Goal: Information Seeking & Learning: Learn about a topic

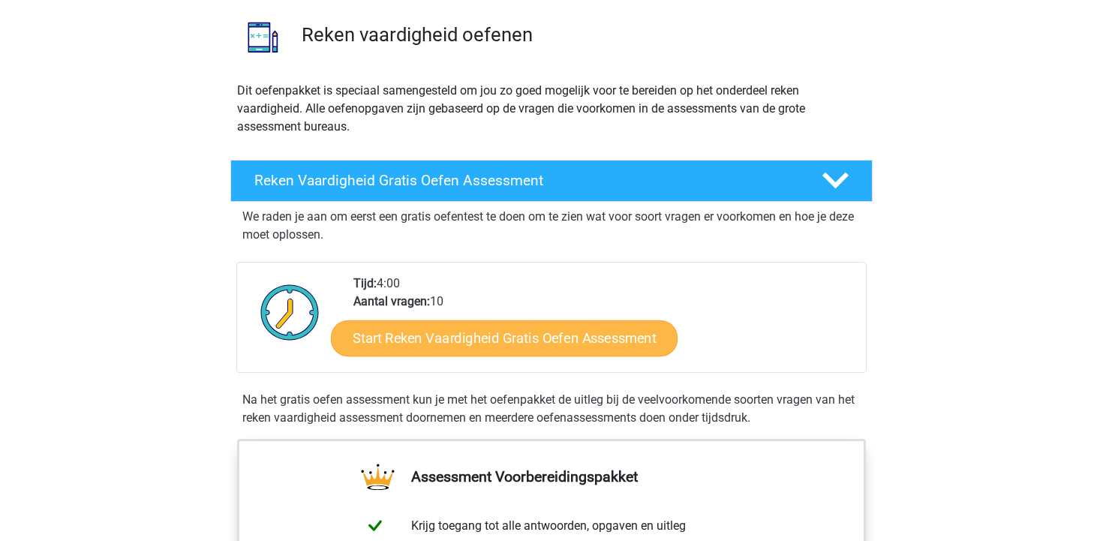
scroll to position [113, 0]
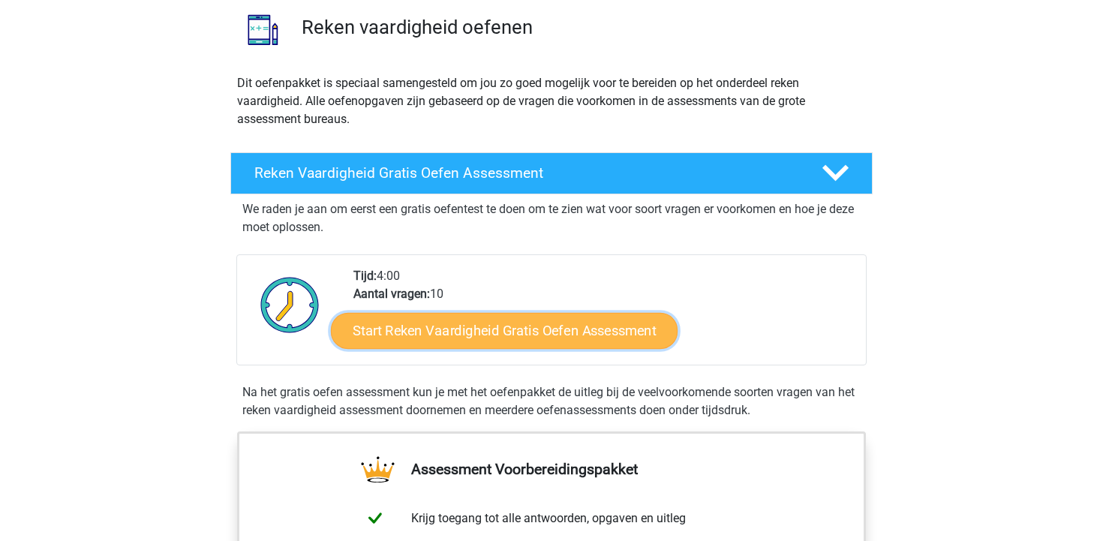
click at [541, 344] on link "Start Reken Vaardigheid Gratis Oefen Assessment" at bounding box center [504, 330] width 347 height 36
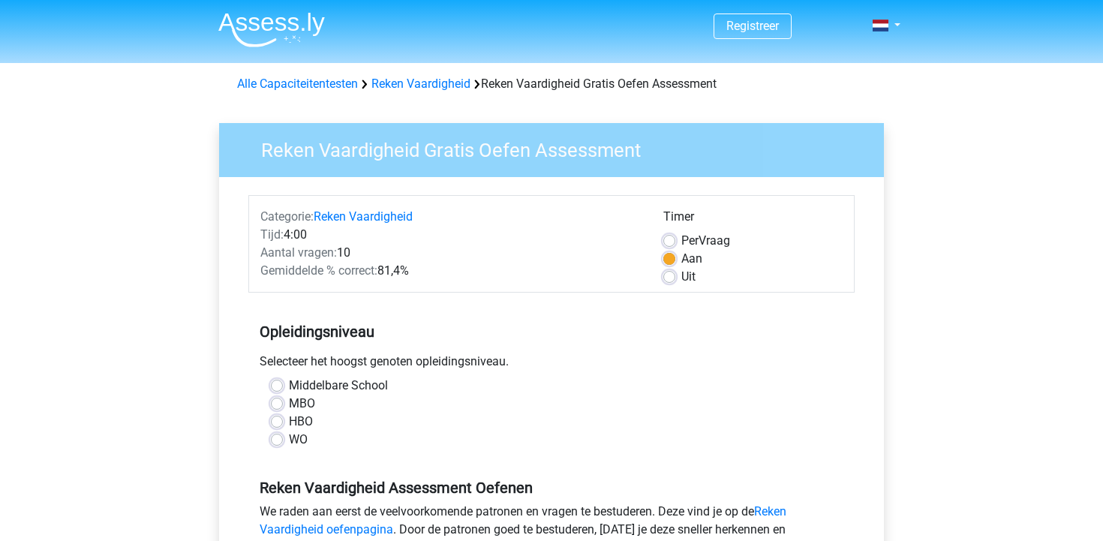
click at [284, 445] on div "WO" at bounding box center [551, 440] width 561 height 18
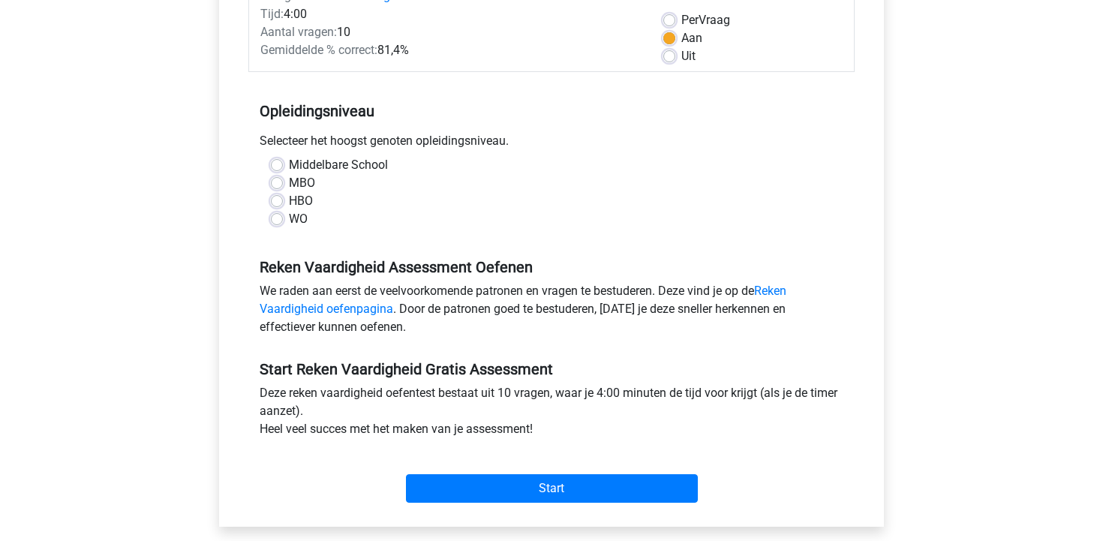
scroll to position [223, 0]
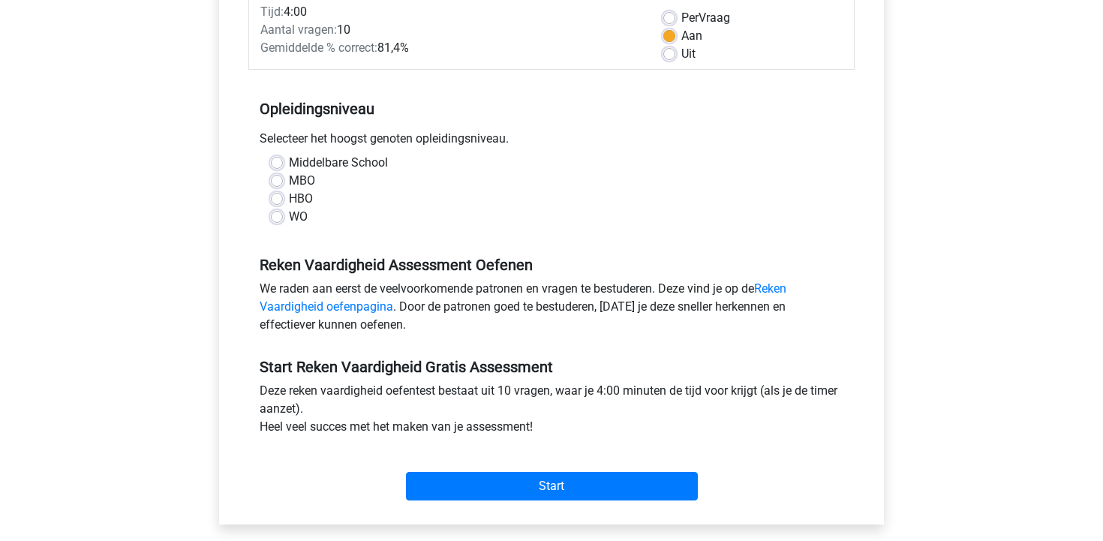
click at [272, 223] on div "WO" at bounding box center [551, 217] width 561 height 18
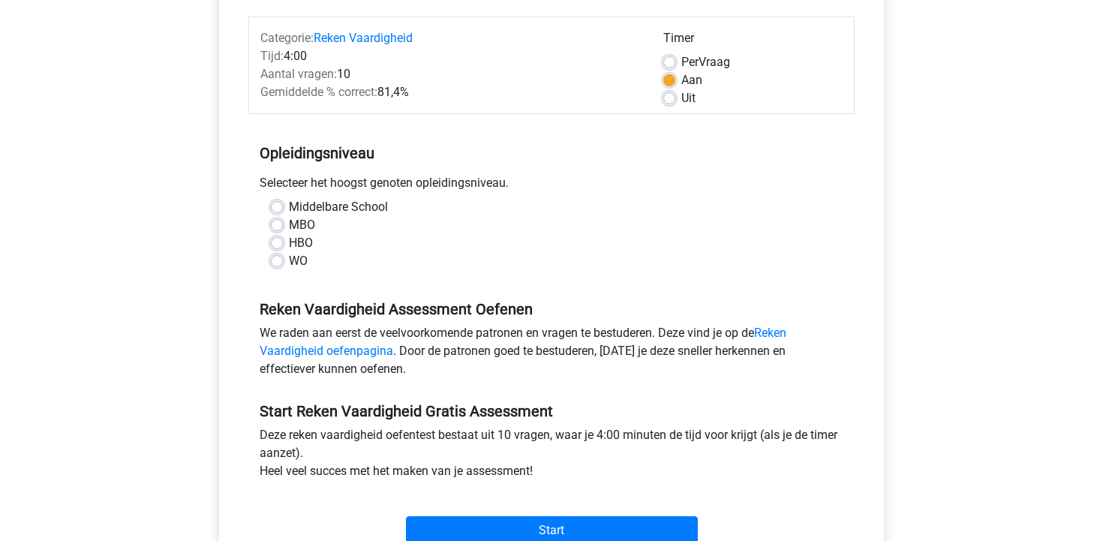
scroll to position [179, 0]
click at [287, 264] on div "WO" at bounding box center [551, 260] width 561 height 18
click at [289, 262] on label "WO" at bounding box center [298, 260] width 19 height 18
click at [278, 262] on input "WO" at bounding box center [277, 258] width 12 height 15
radio input "true"
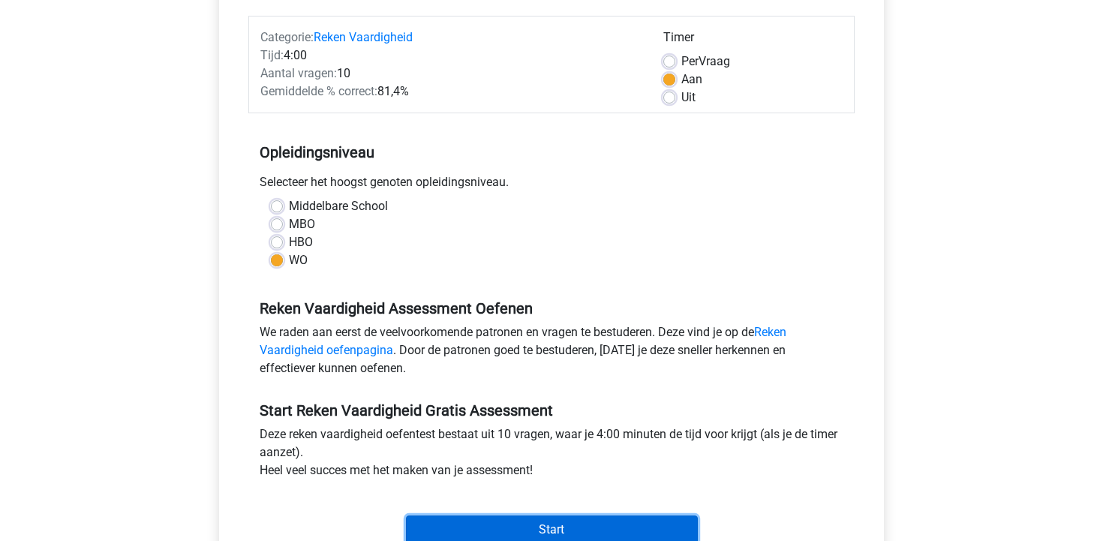
click at [563, 521] on input "Start" at bounding box center [552, 529] width 292 height 29
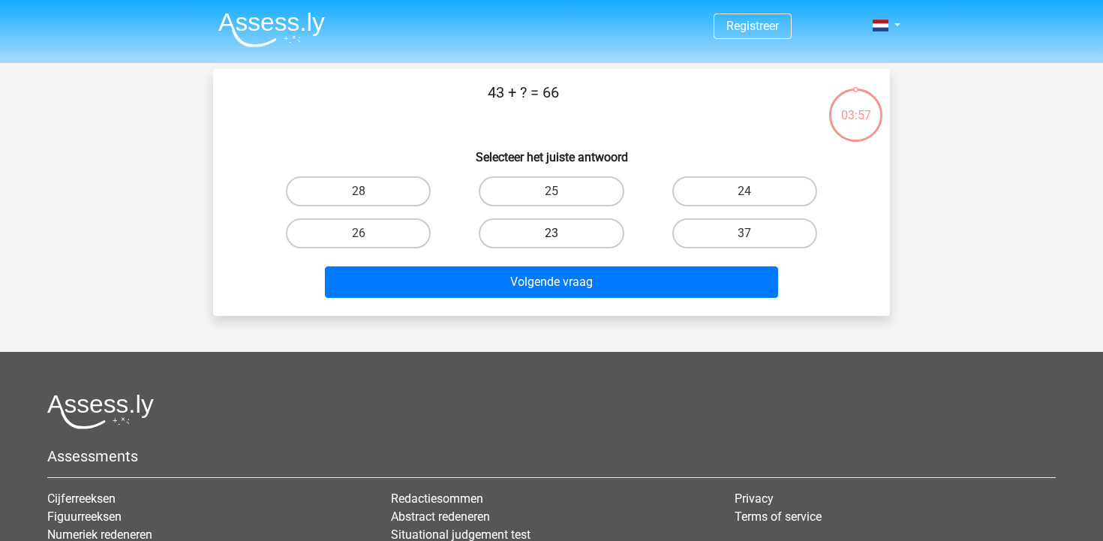
click at [568, 241] on label "23" at bounding box center [551, 233] width 145 height 30
click at [561, 241] on input "23" at bounding box center [556, 238] width 10 height 10
radio input "true"
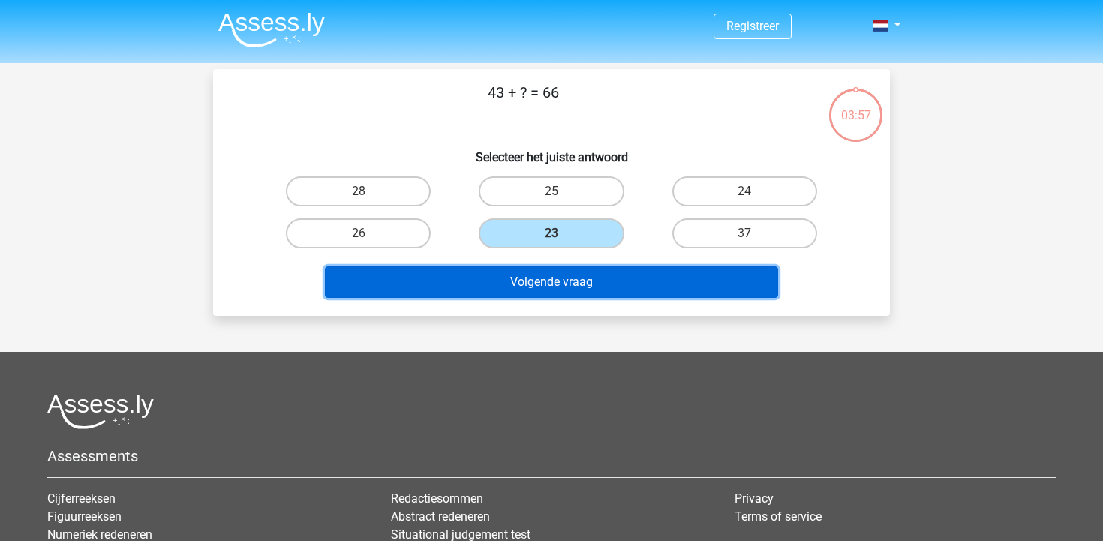
click at [563, 290] on button "Volgende vraag" at bounding box center [552, 282] width 454 height 32
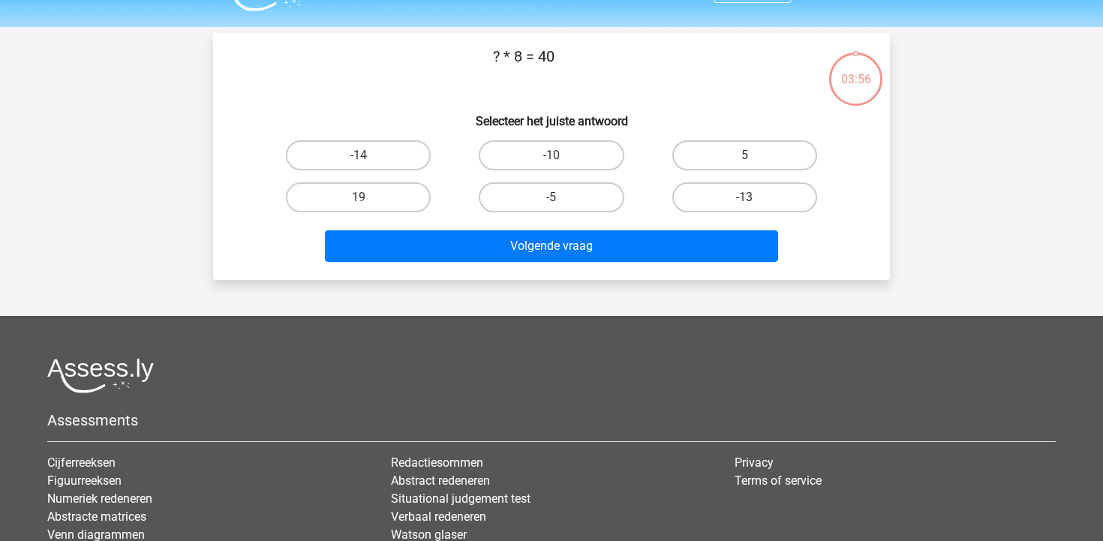
scroll to position [30, 0]
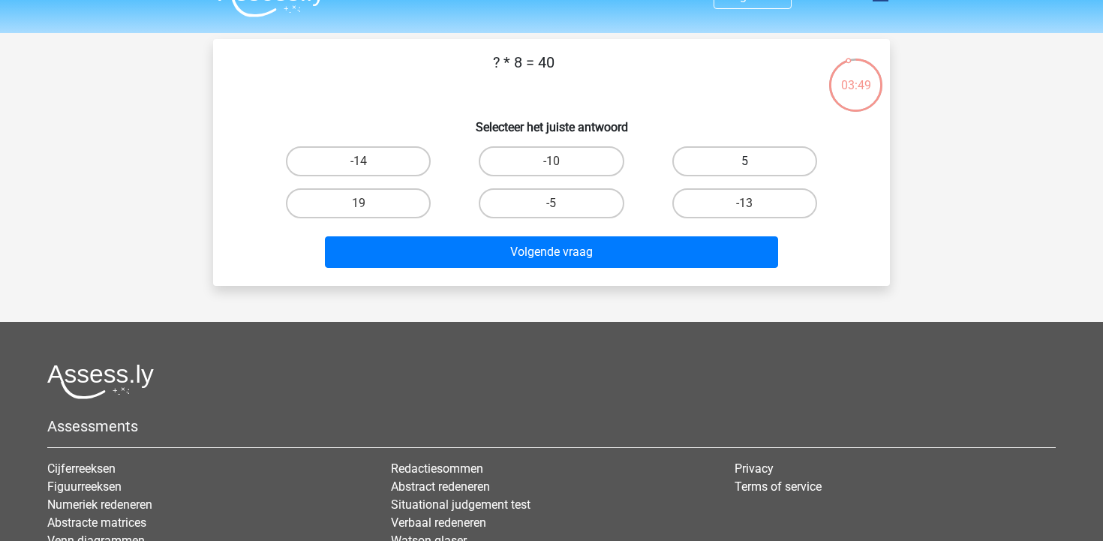
click at [738, 166] on label "5" at bounding box center [744, 161] width 145 height 30
click at [744, 166] on input "5" at bounding box center [749, 166] width 10 height 10
radio input "true"
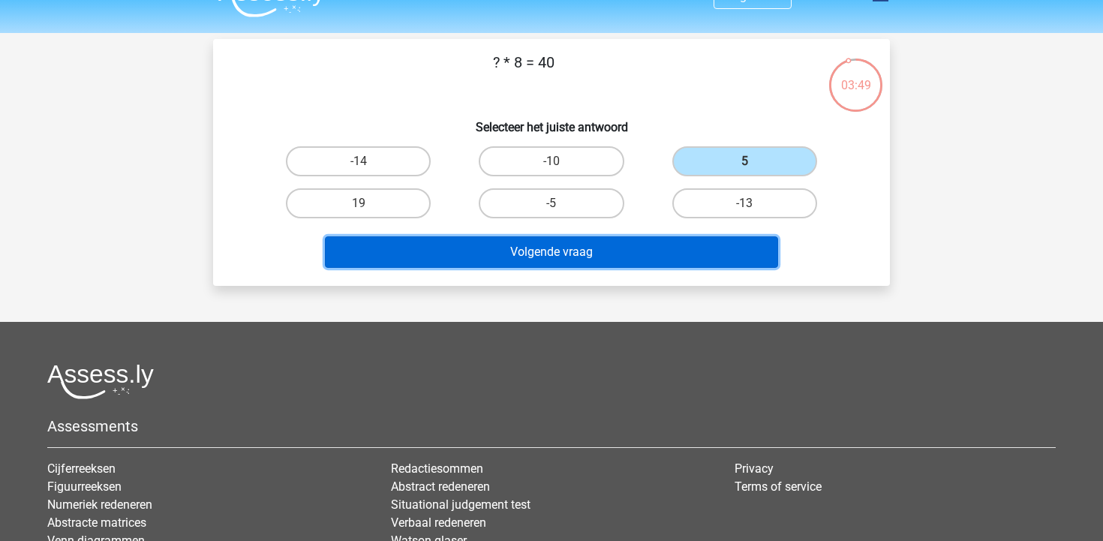
click at [618, 262] on button "Volgende vraag" at bounding box center [552, 252] width 454 height 32
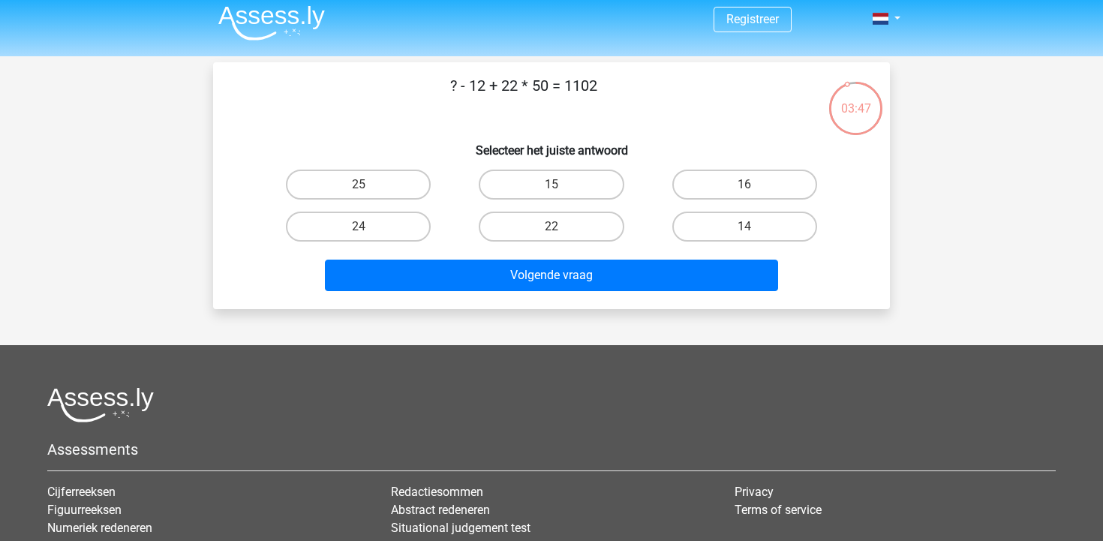
scroll to position [0, 0]
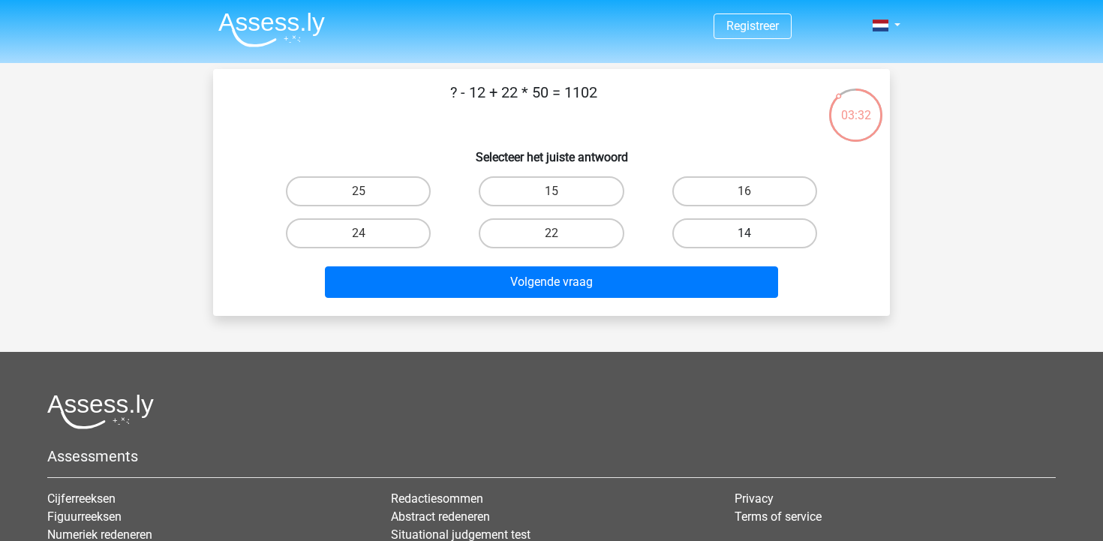
click at [702, 242] on label "14" at bounding box center [744, 233] width 145 height 30
click at [744, 242] on input "14" at bounding box center [749, 238] width 10 height 10
radio input "true"
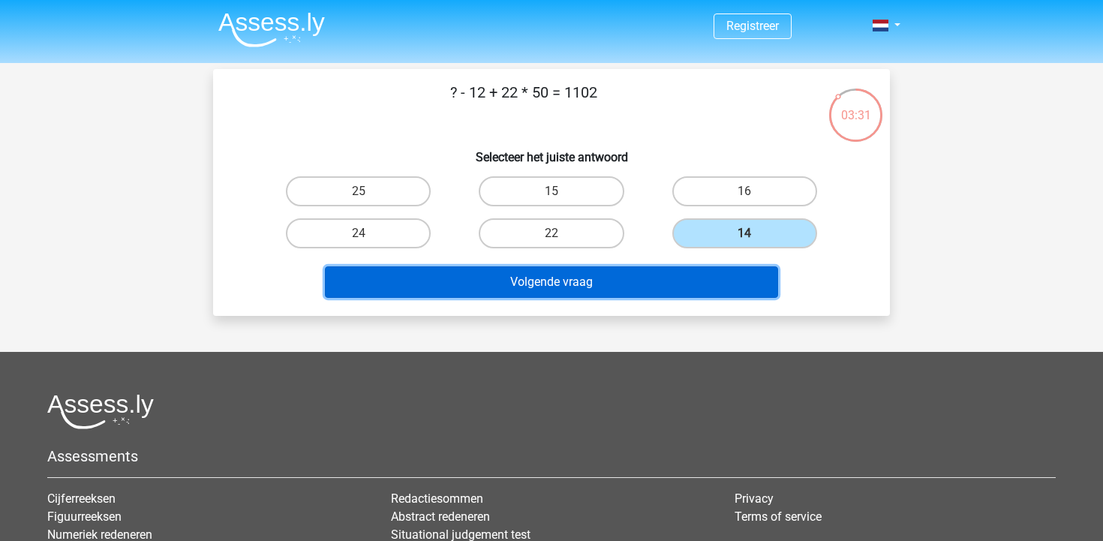
click at [682, 292] on button "Volgende vraag" at bounding box center [552, 282] width 454 height 32
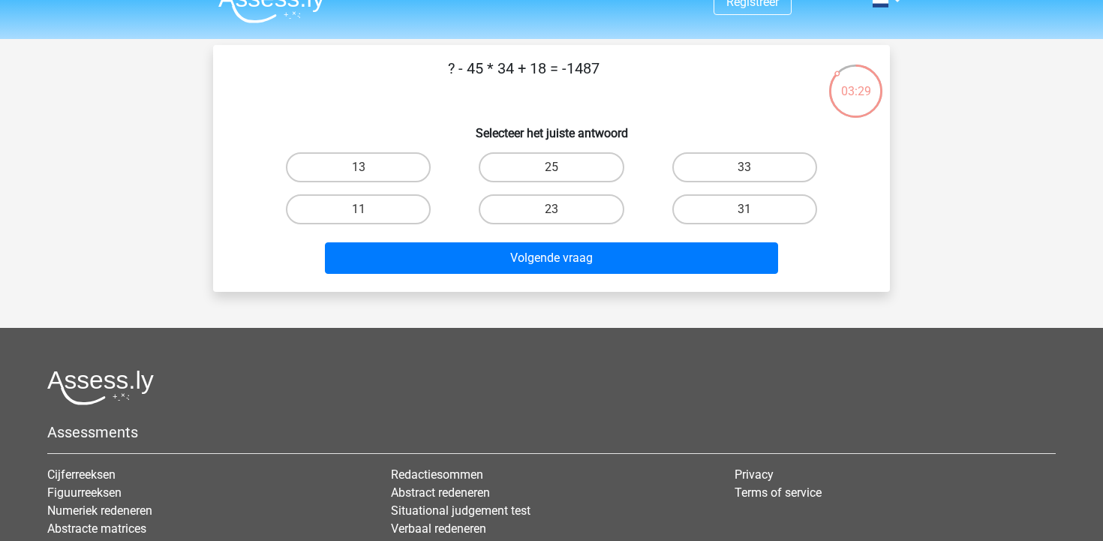
scroll to position [21, 0]
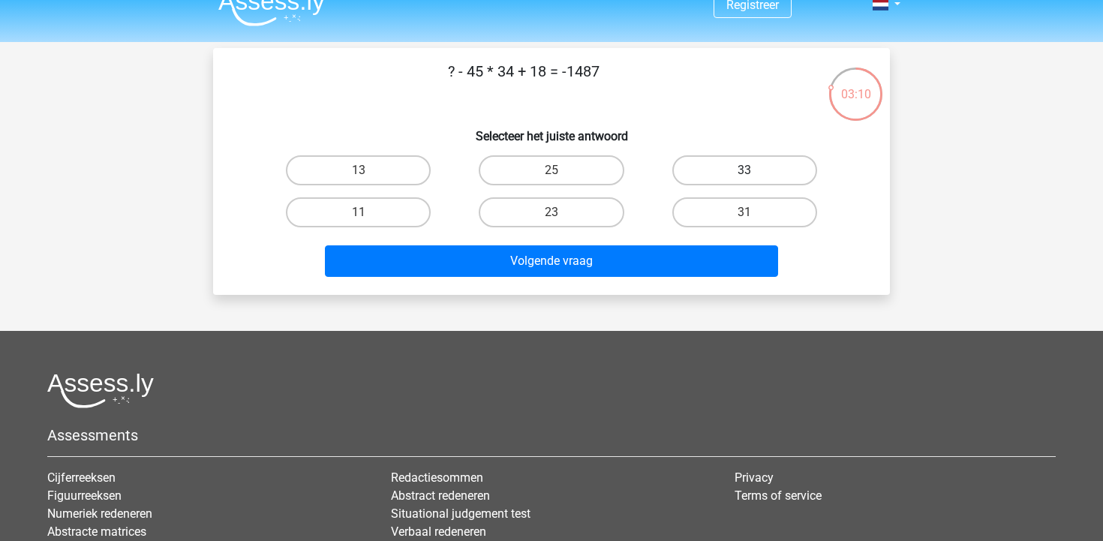
click at [686, 182] on label "33" at bounding box center [744, 170] width 145 height 30
click at [744, 180] on input "33" at bounding box center [749, 175] width 10 height 10
radio input "true"
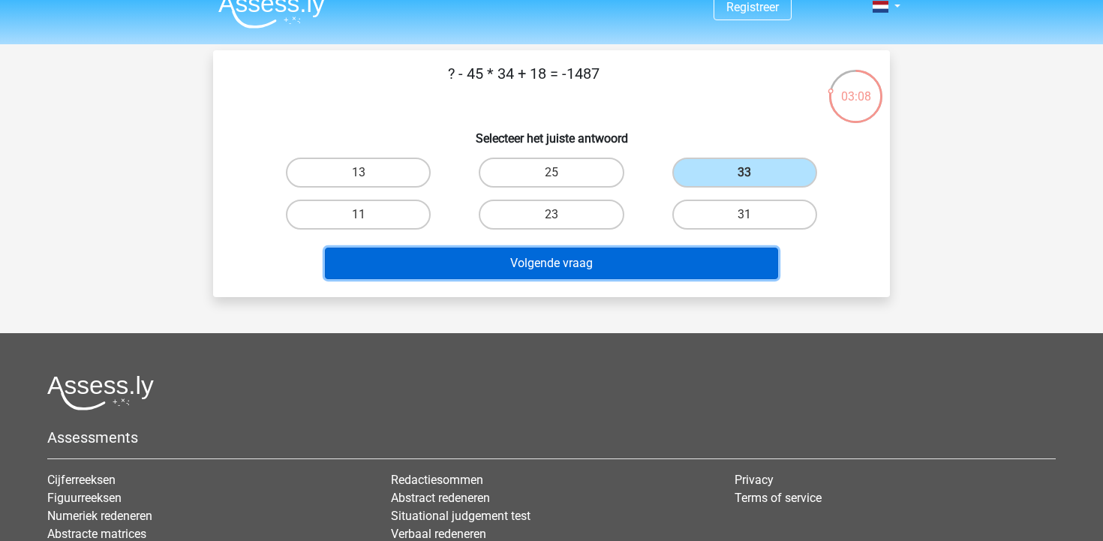
click at [611, 256] on button "Volgende vraag" at bounding box center [552, 264] width 454 height 32
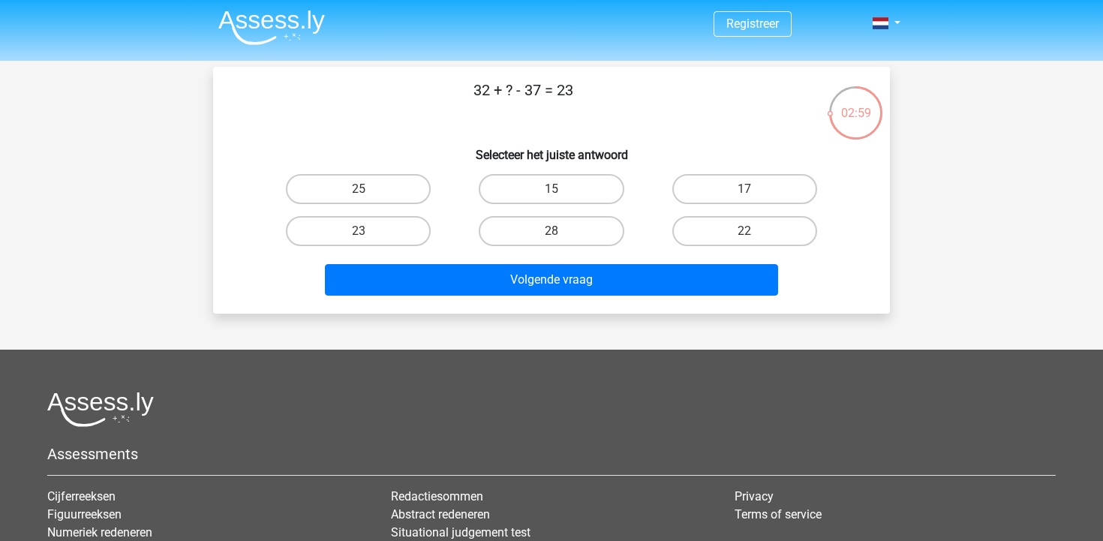
scroll to position [0, 0]
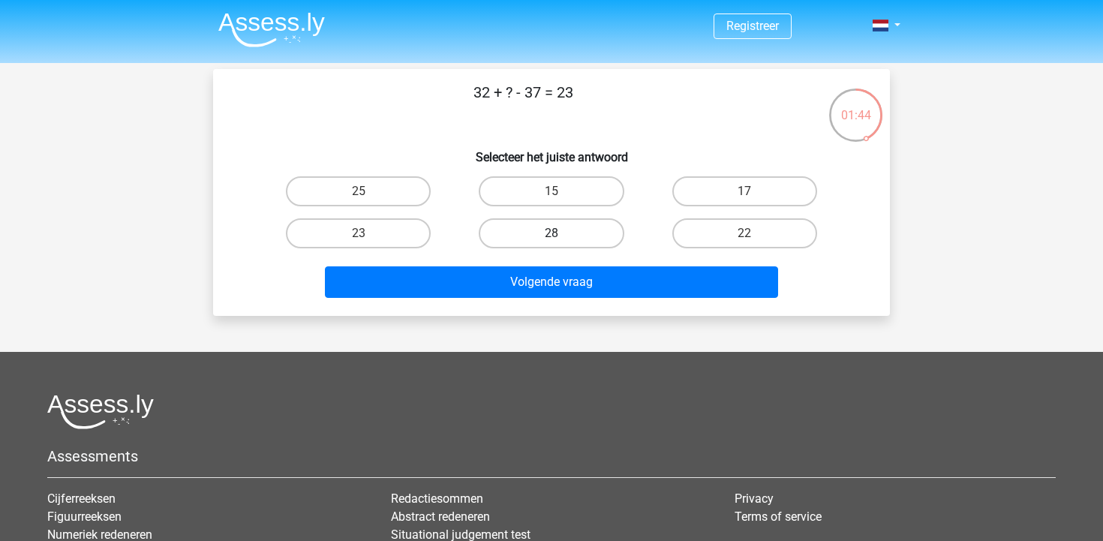
click at [571, 242] on label "28" at bounding box center [551, 233] width 145 height 30
click at [561, 242] on input "28" at bounding box center [556, 238] width 10 height 10
radio input "true"
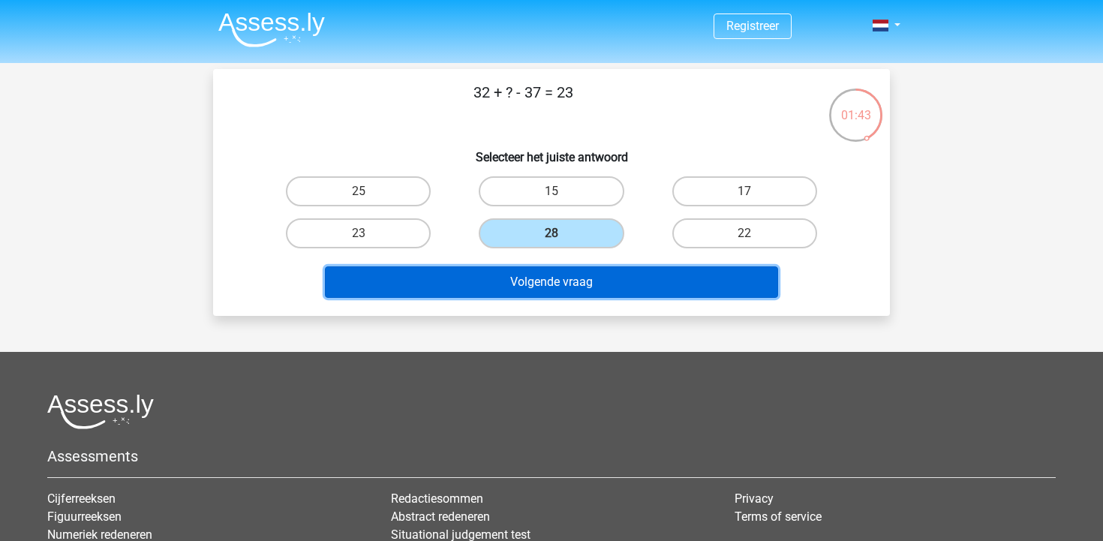
click at [578, 293] on button "Volgende vraag" at bounding box center [552, 282] width 454 height 32
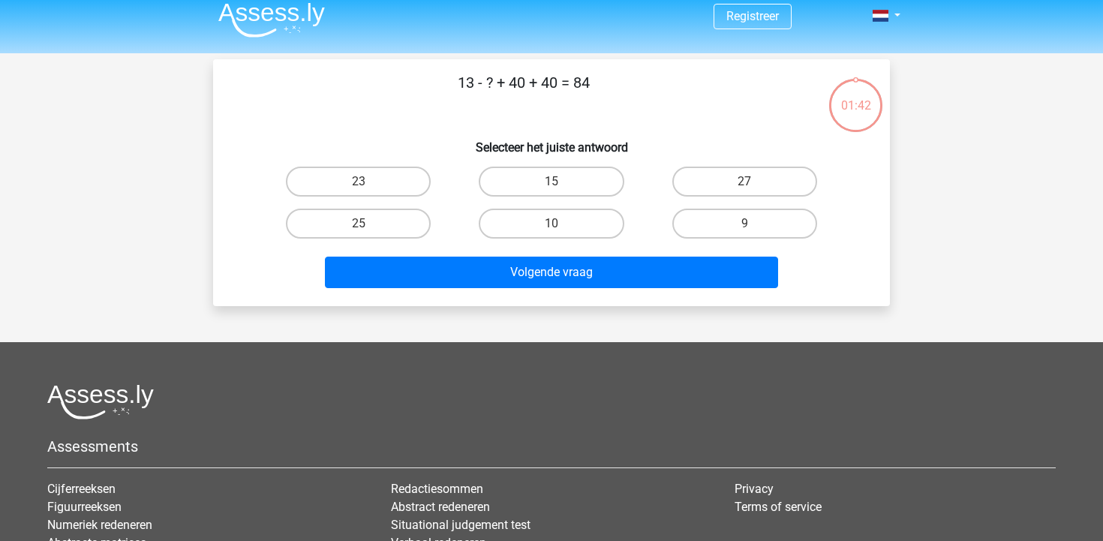
scroll to position [2, 0]
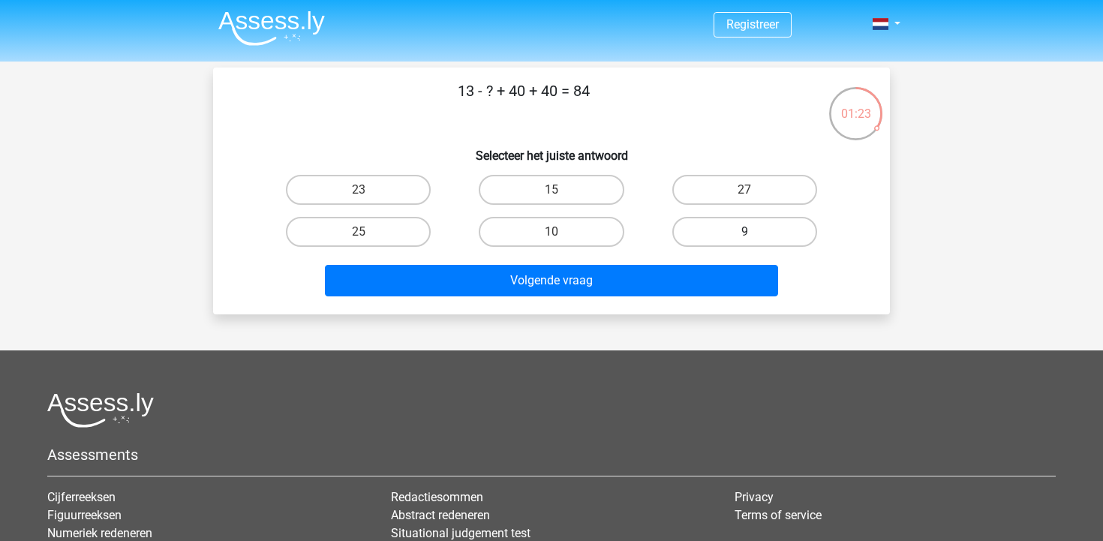
click at [762, 224] on label "9" at bounding box center [744, 232] width 145 height 30
click at [754, 232] on input "9" at bounding box center [749, 237] width 10 height 10
radio input "true"
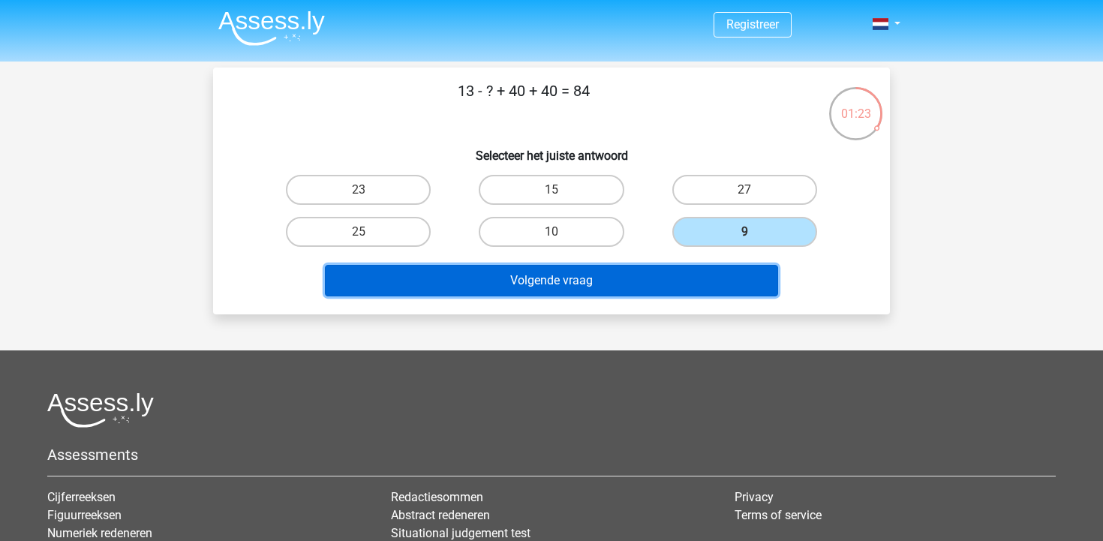
click at [676, 279] on button "Volgende vraag" at bounding box center [552, 281] width 454 height 32
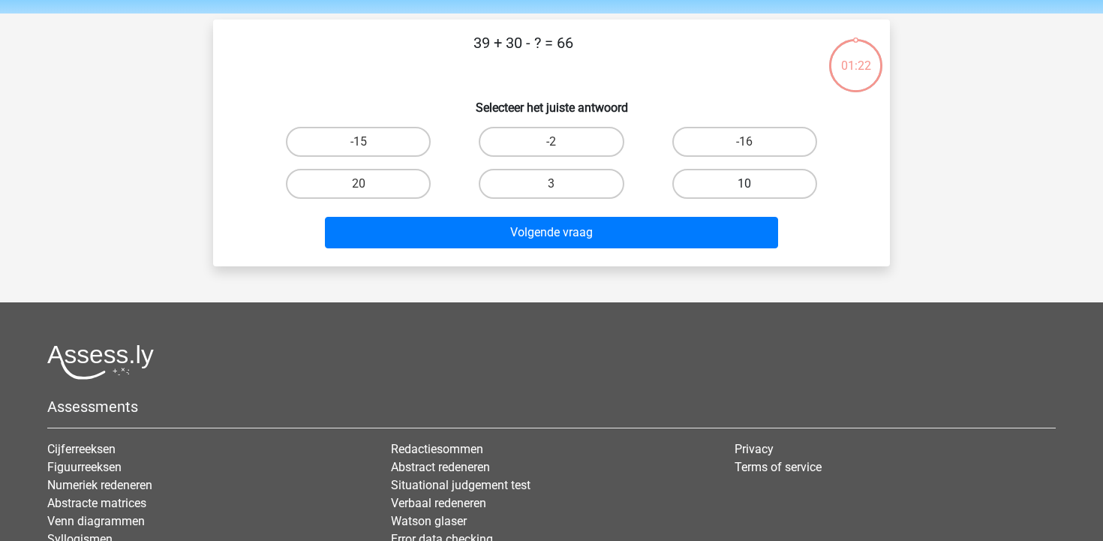
scroll to position [48, 0]
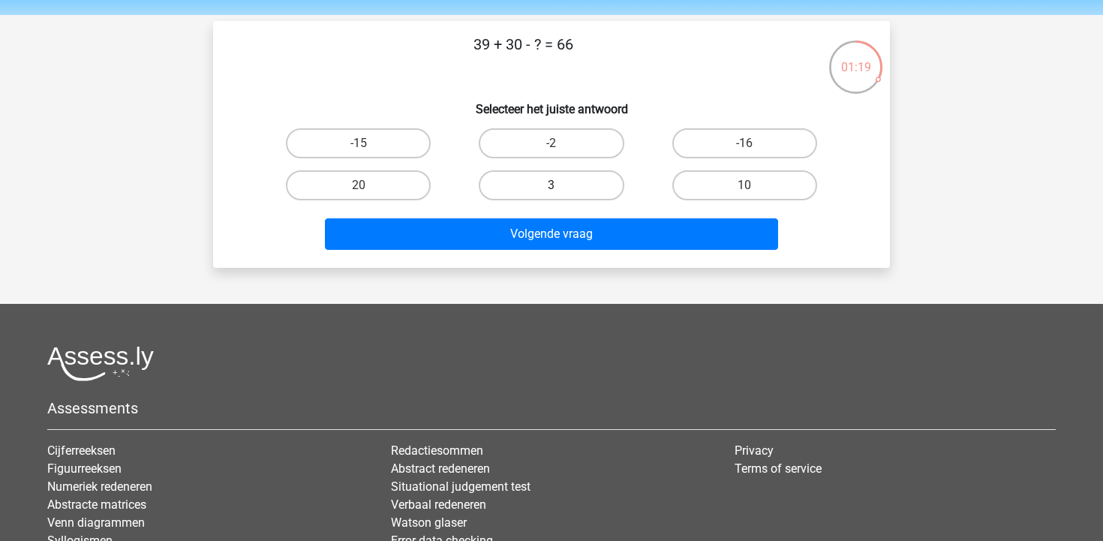
click at [549, 181] on label "3" at bounding box center [551, 185] width 145 height 30
click at [551, 185] on input "3" at bounding box center [556, 190] width 10 height 10
radio input "true"
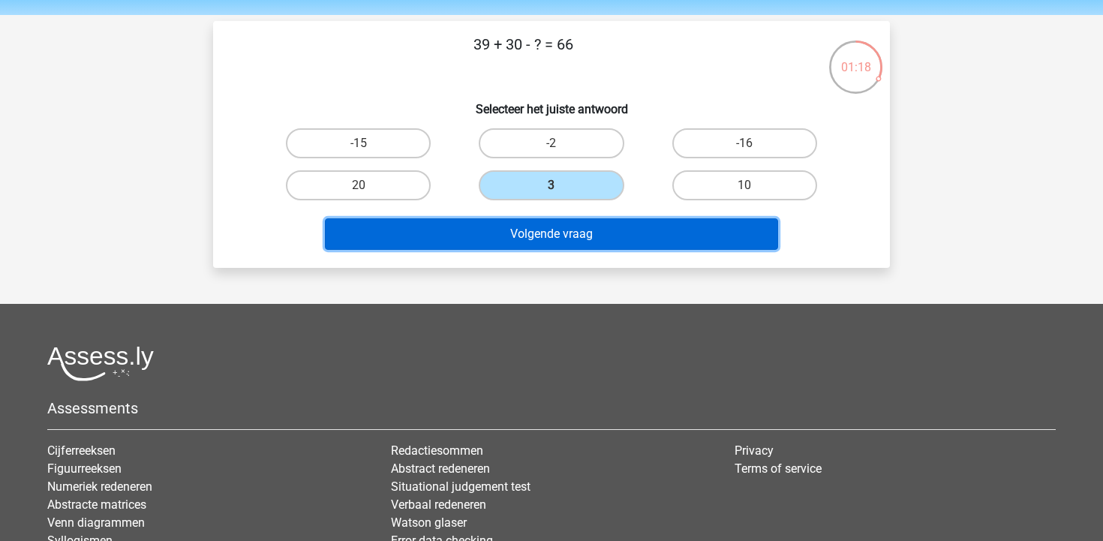
click at [530, 245] on button "Volgende vraag" at bounding box center [552, 234] width 454 height 32
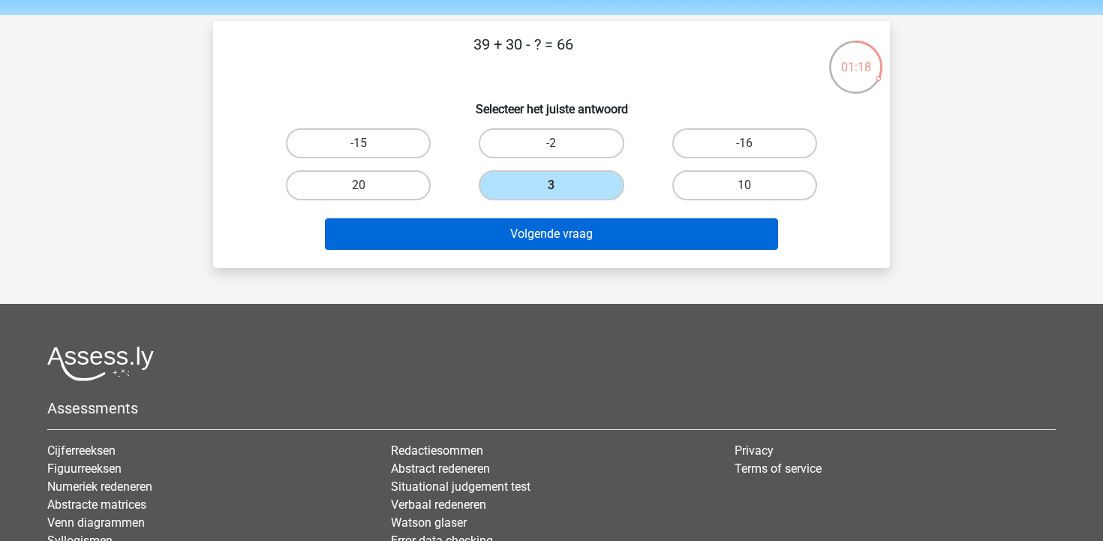
scroll to position [69, 0]
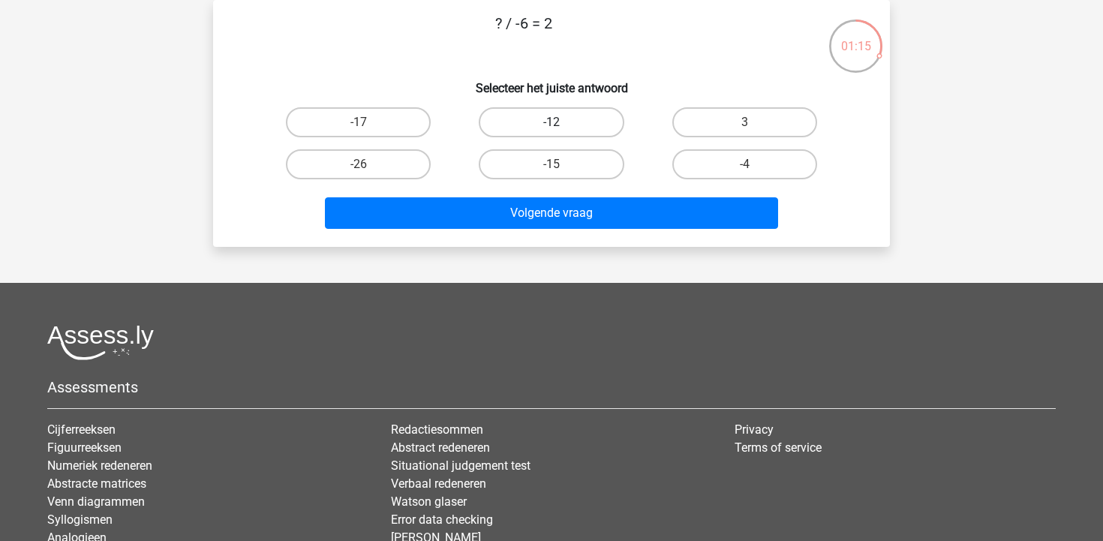
click at [578, 109] on label "-12" at bounding box center [551, 122] width 145 height 30
click at [561, 122] on input "-12" at bounding box center [556, 127] width 10 height 10
radio input "true"
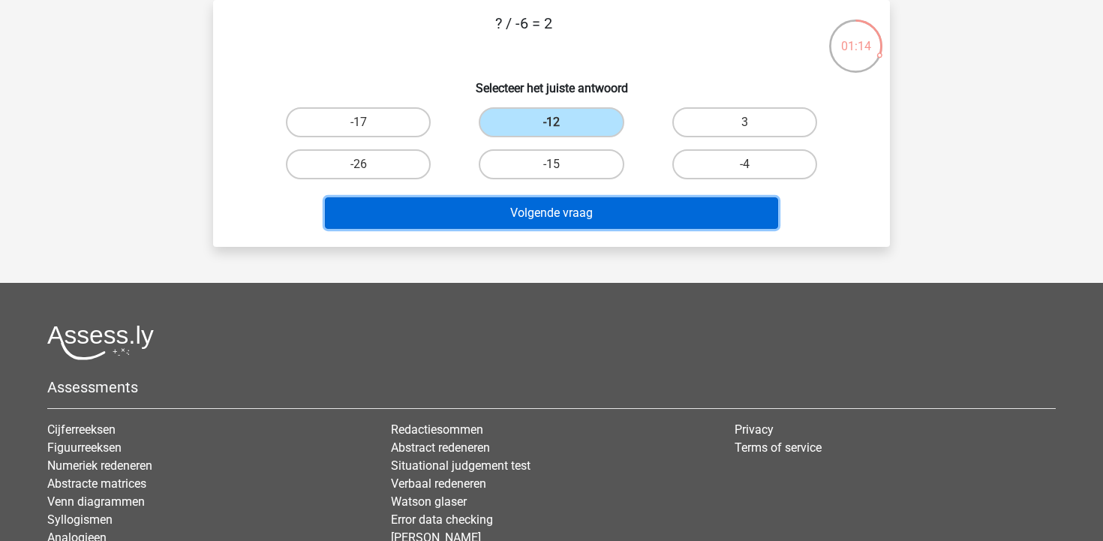
click at [547, 215] on button "Volgende vraag" at bounding box center [552, 213] width 454 height 32
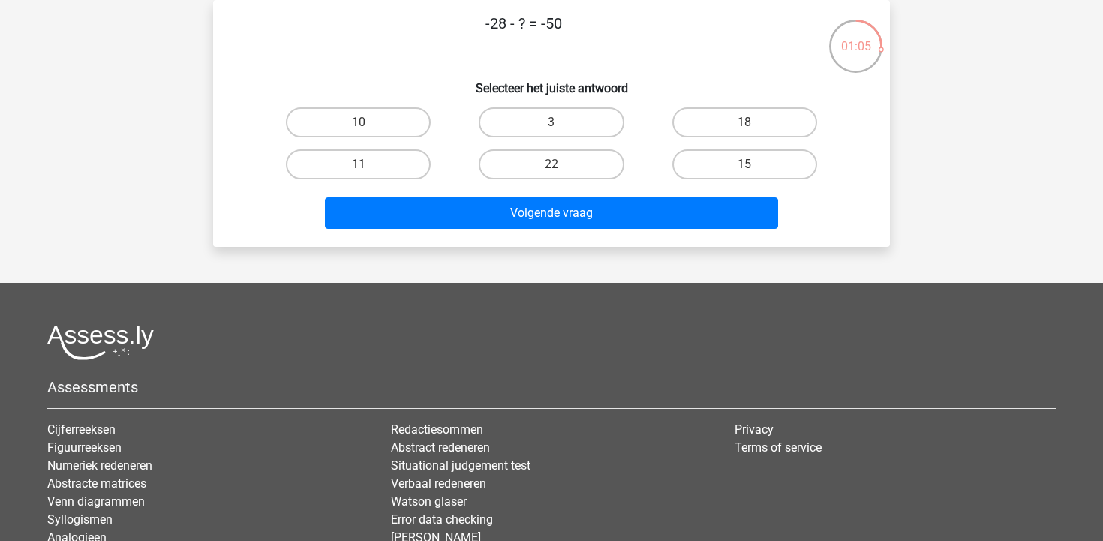
click at [551, 167] on input "22" at bounding box center [556, 169] width 10 height 10
radio input "true"
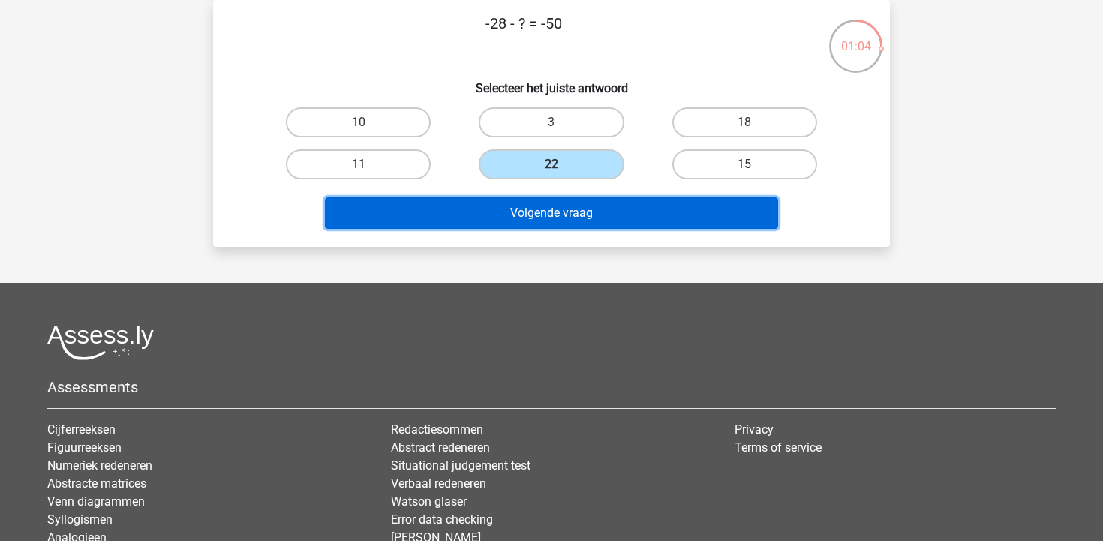
click at [554, 211] on button "Volgende vraag" at bounding box center [552, 213] width 454 height 32
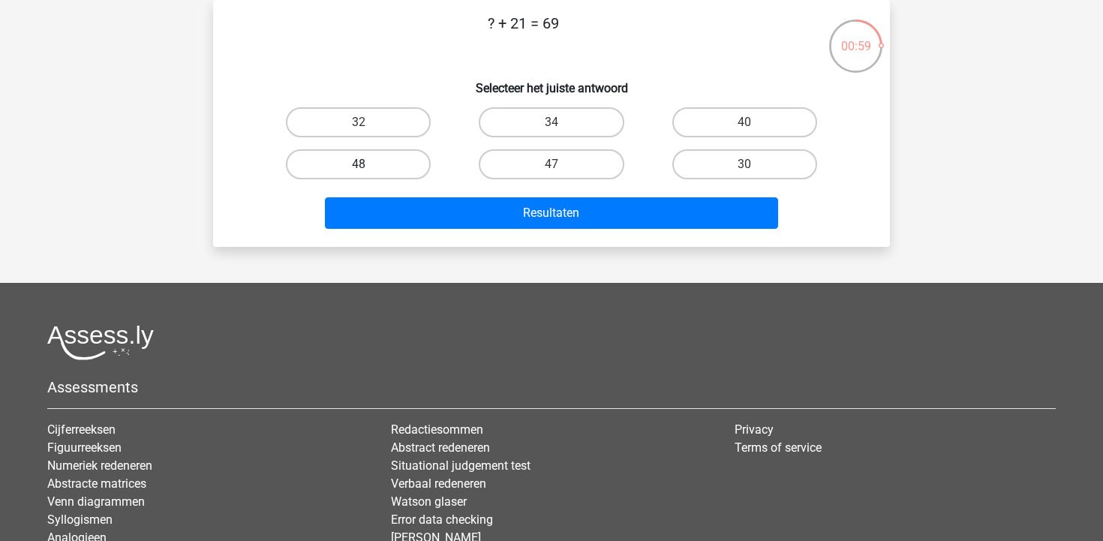
click at [374, 155] on label "48" at bounding box center [358, 164] width 145 height 30
click at [368, 164] on input "48" at bounding box center [364, 169] width 10 height 10
radio input "true"
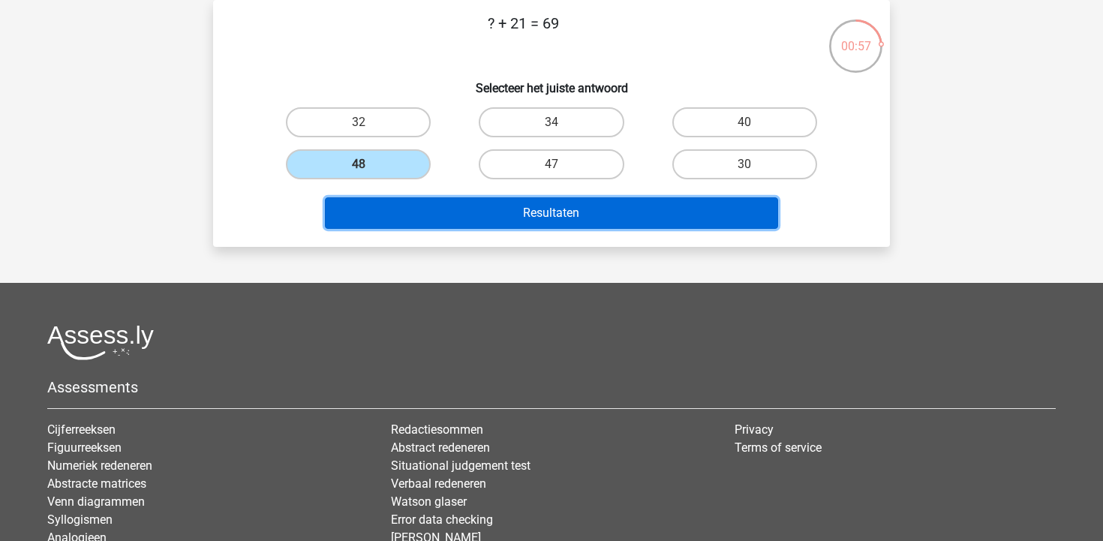
click at [501, 218] on button "Resultaten" at bounding box center [552, 213] width 454 height 32
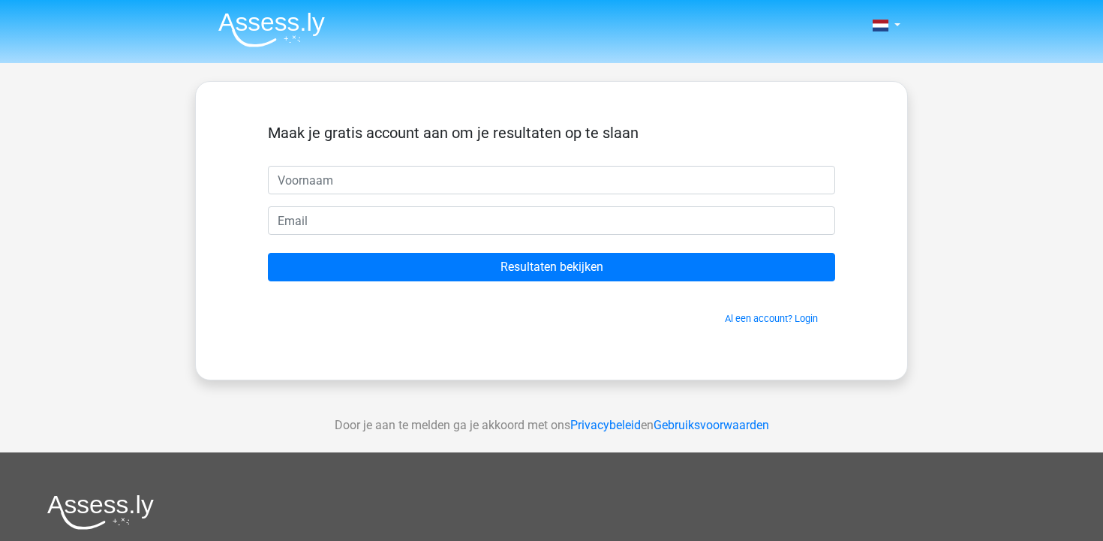
click at [538, 177] on input "text" at bounding box center [551, 180] width 567 height 29
type input "dirkje"
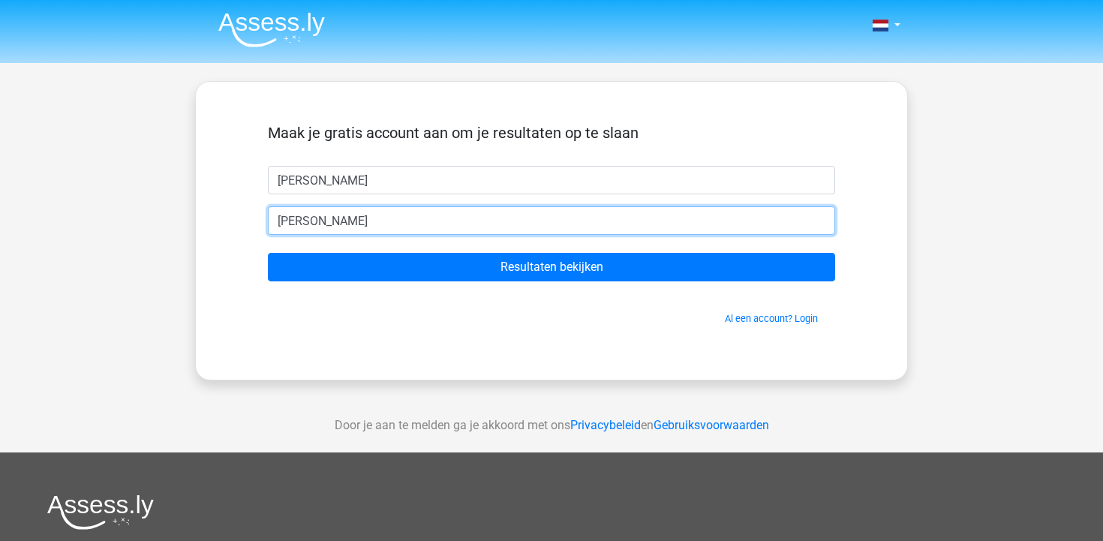
type input "dirkjereuver@gmail.com"
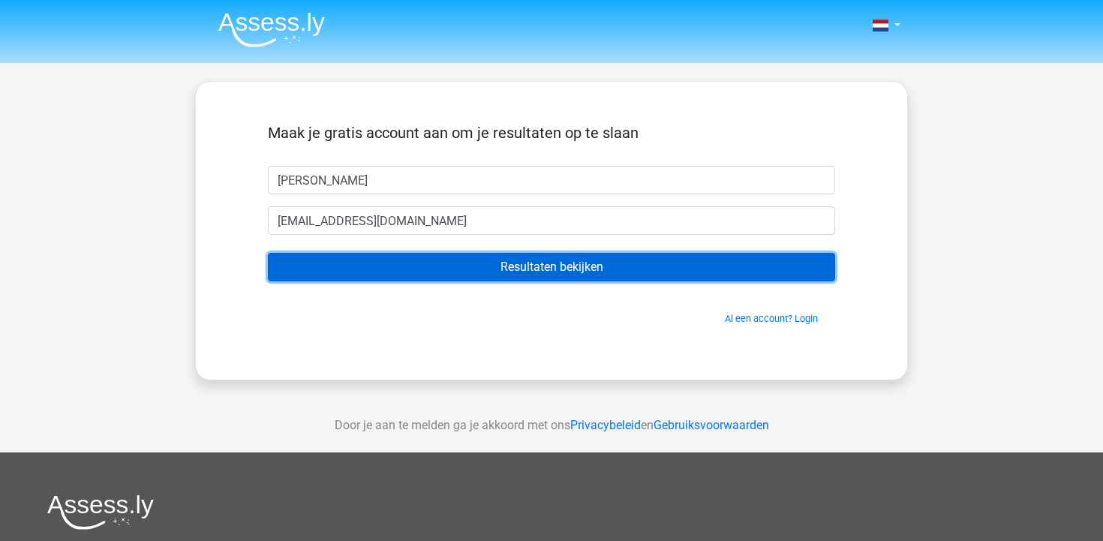
click at [443, 269] on input "Resultaten bekijken" at bounding box center [551, 267] width 567 height 29
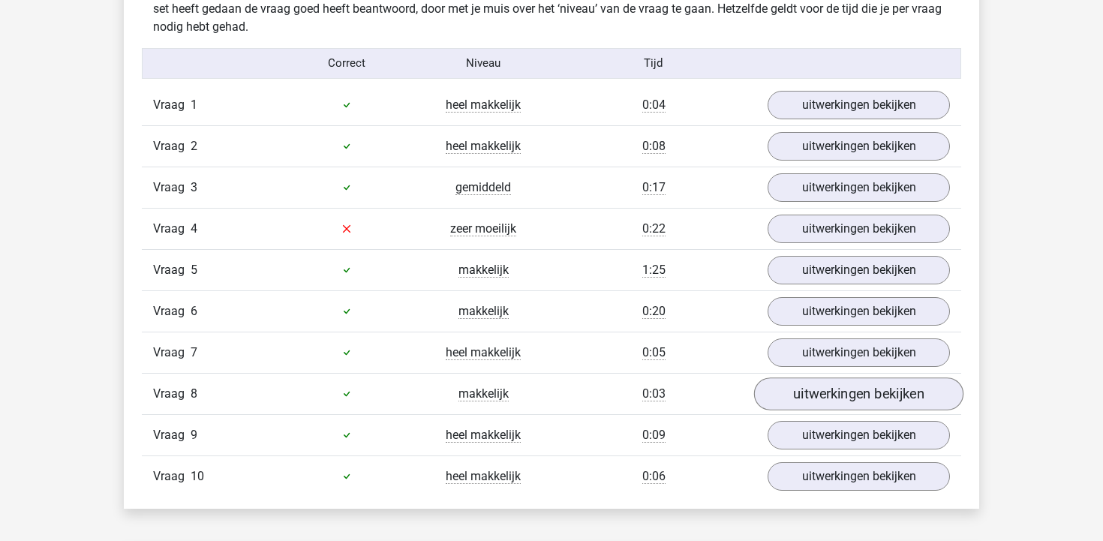
scroll to position [1215, 0]
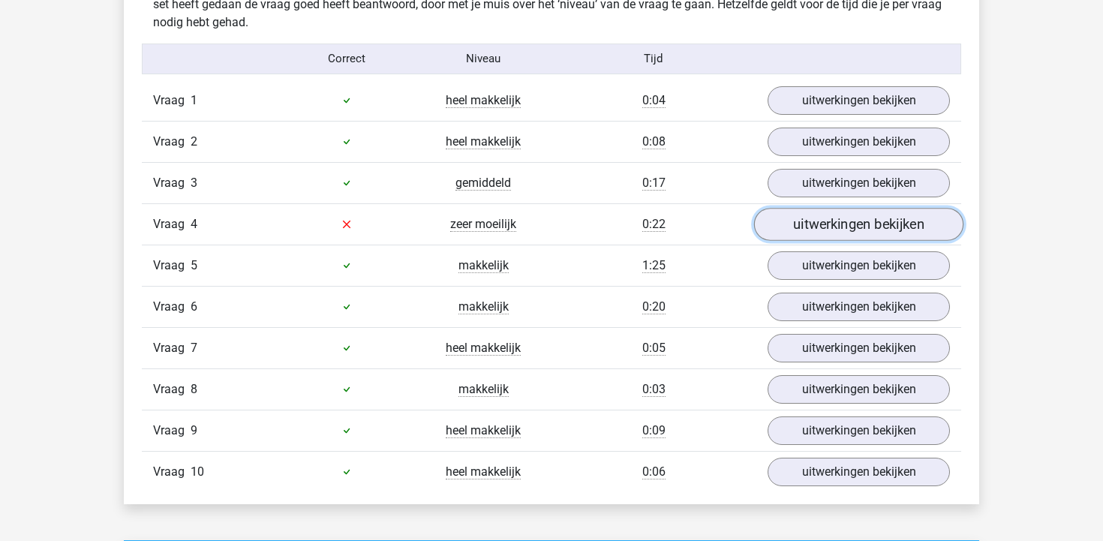
click at [849, 214] on link "uitwerkingen bekijken" at bounding box center [858, 224] width 209 height 33
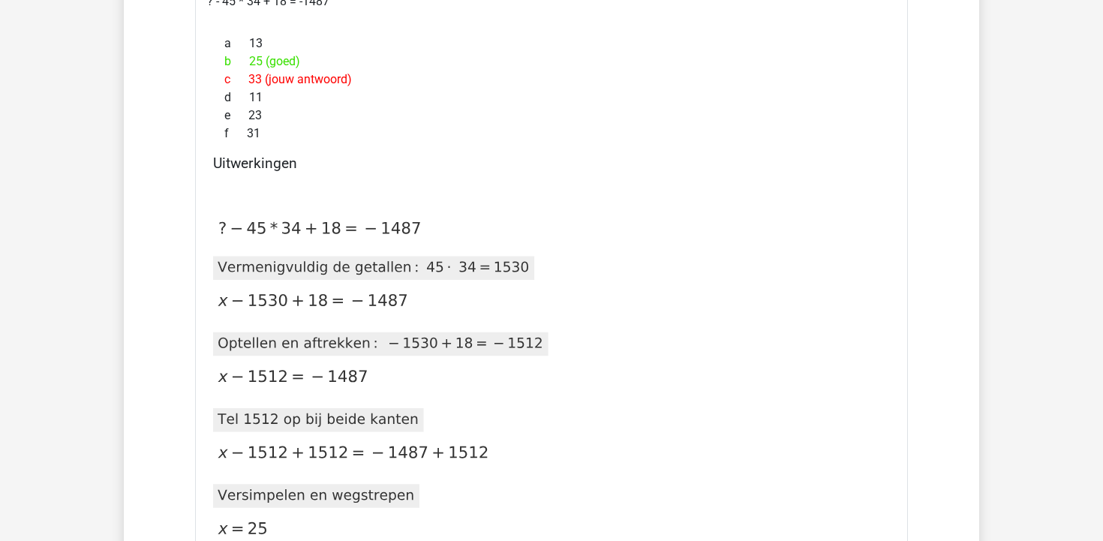
scroll to position [1494, 0]
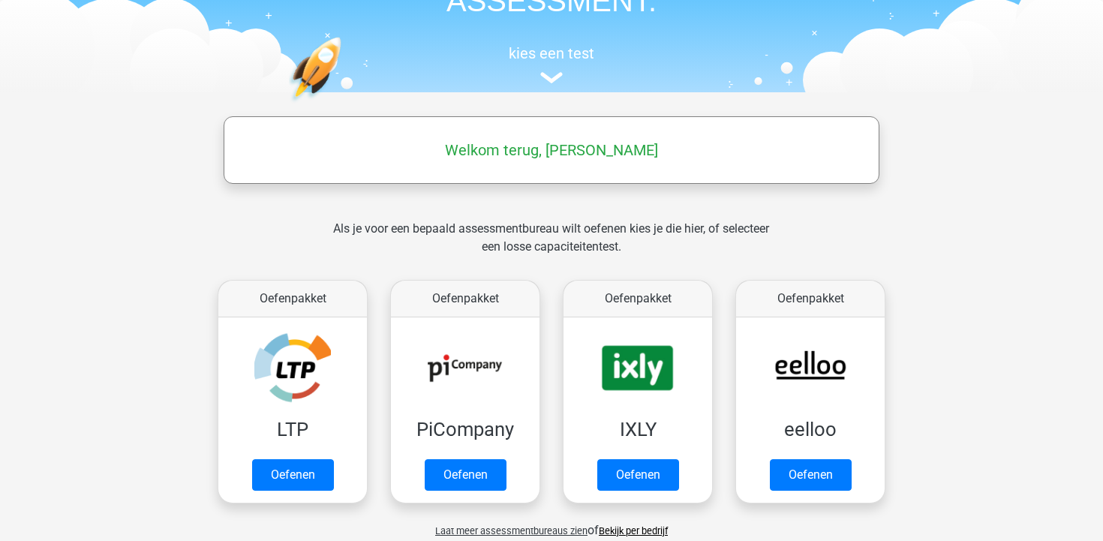
scroll to position [137, 0]
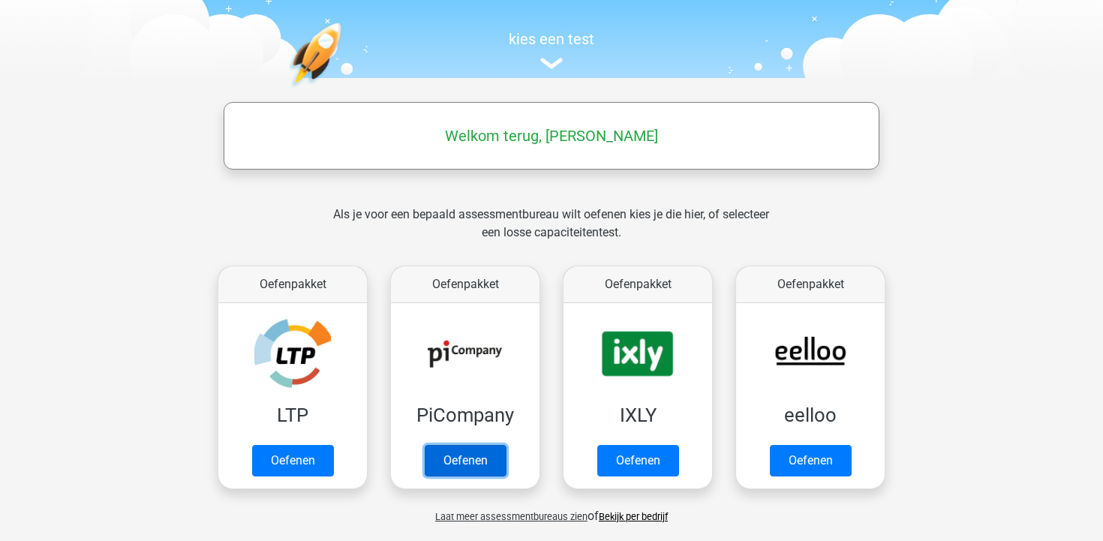
click at [426, 445] on link "Oefenen" at bounding box center [466, 461] width 82 height 32
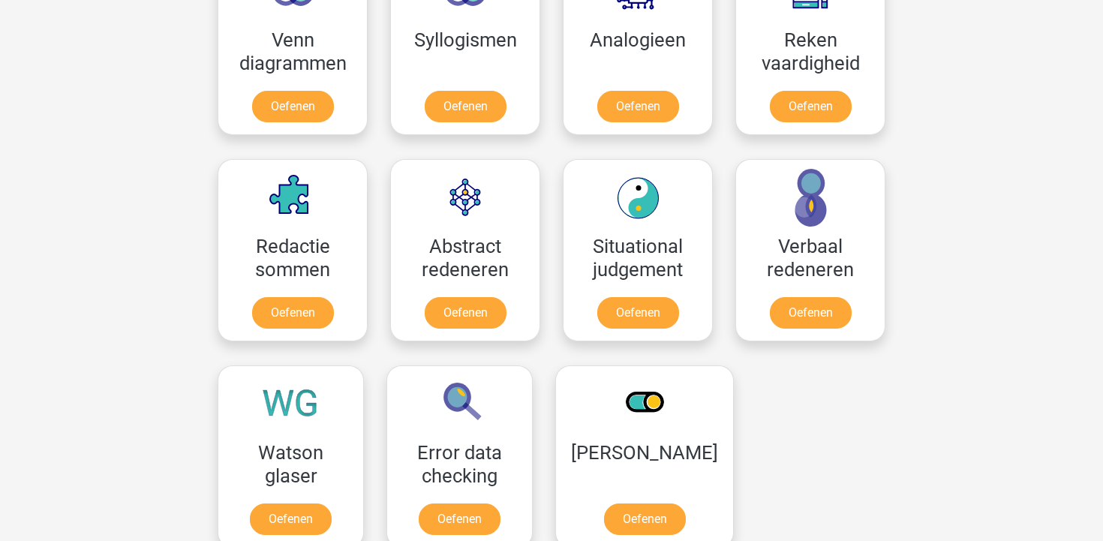
scroll to position [1060, 0]
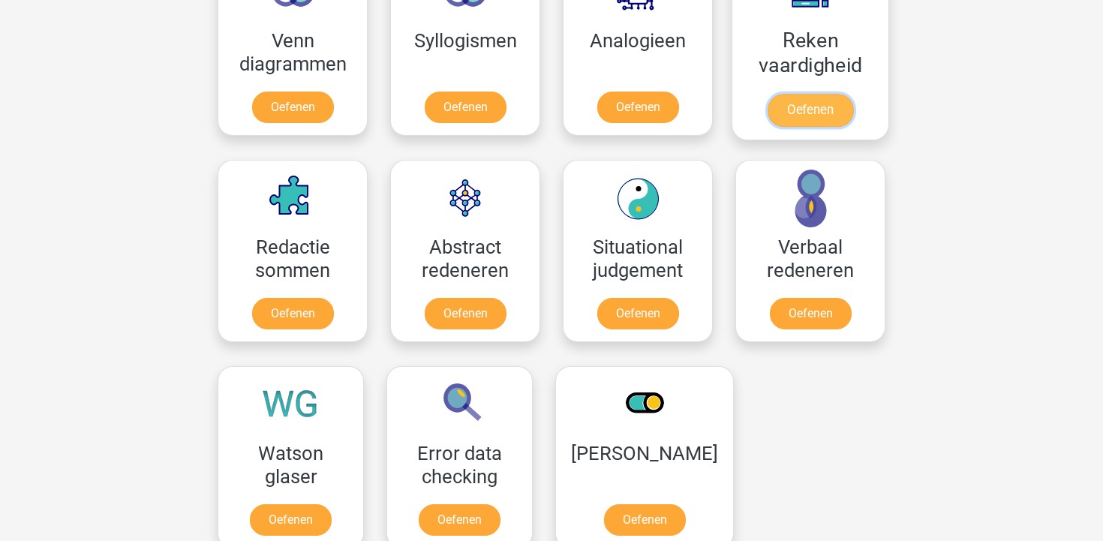
click at [836, 112] on link "Oefenen" at bounding box center [811, 110] width 86 height 33
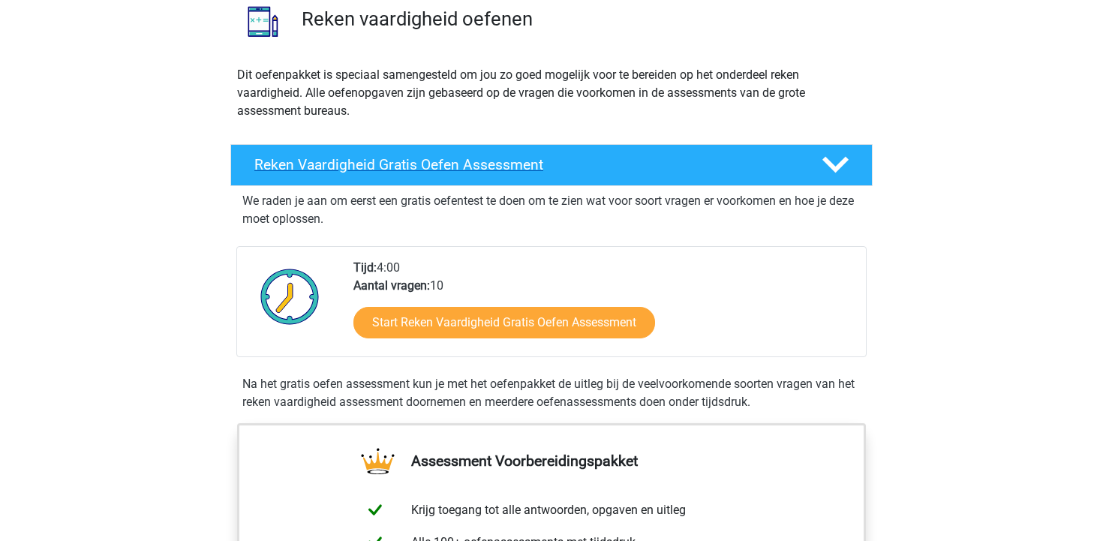
scroll to position [123, 0]
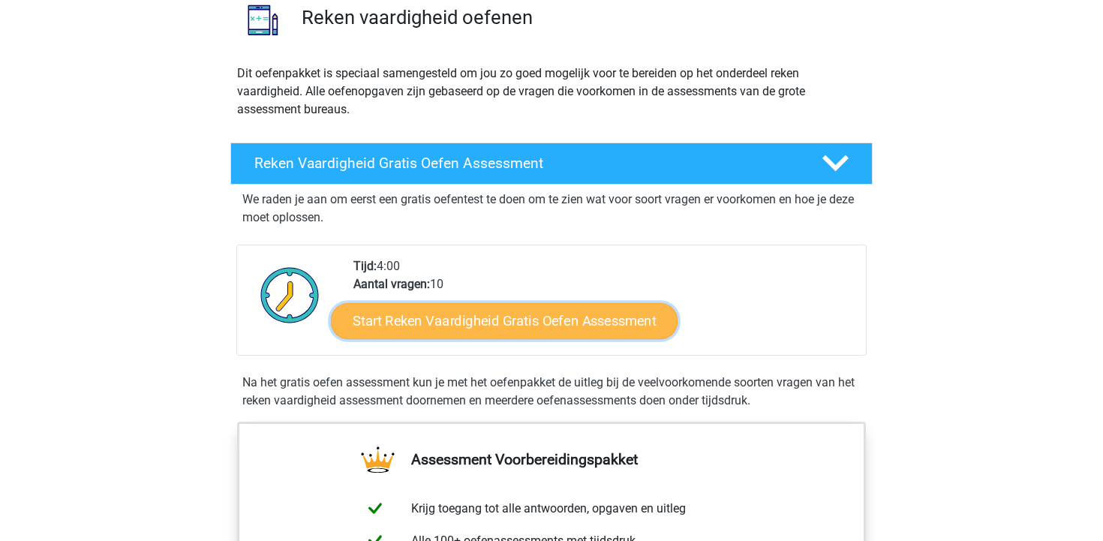
click at [581, 323] on link "Start Reken Vaardigheid Gratis Oefen Assessment" at bounding box center [504, 320] width 347 height 36
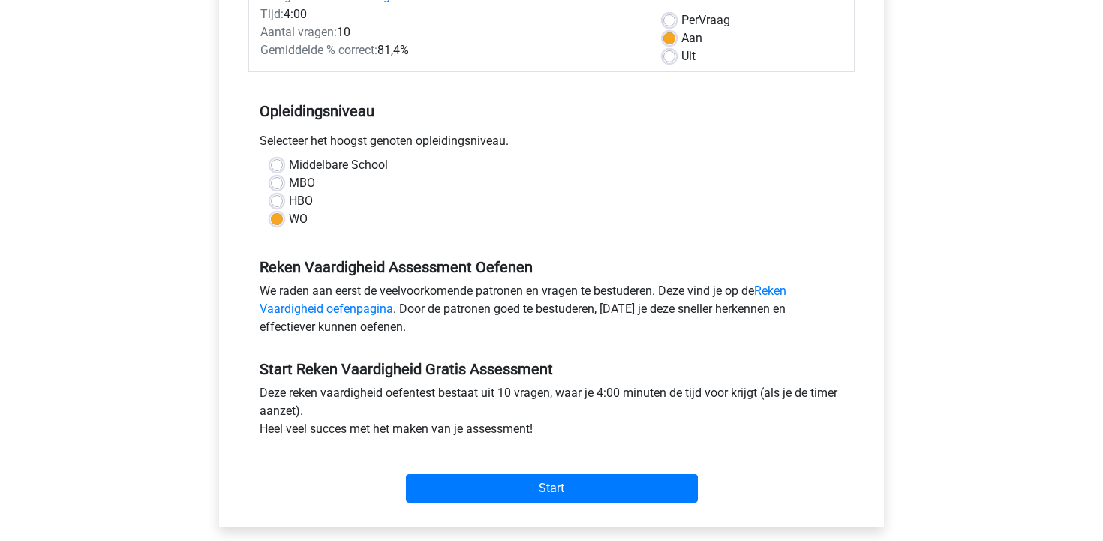
scroll to position [251, 0]
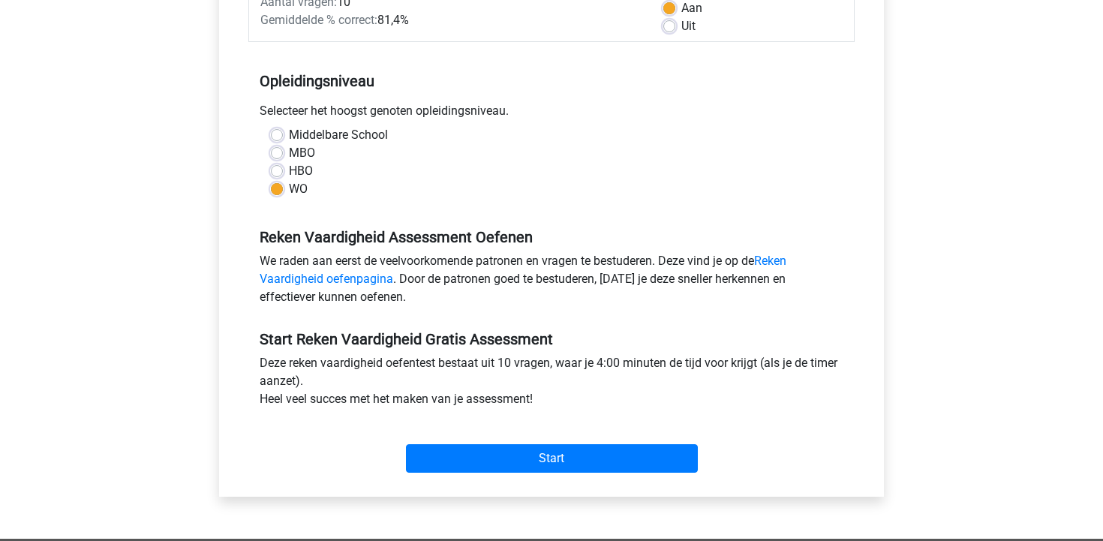
click at [548, 473] on div "Start" at bounding box center [551, 446] width 606 height 65
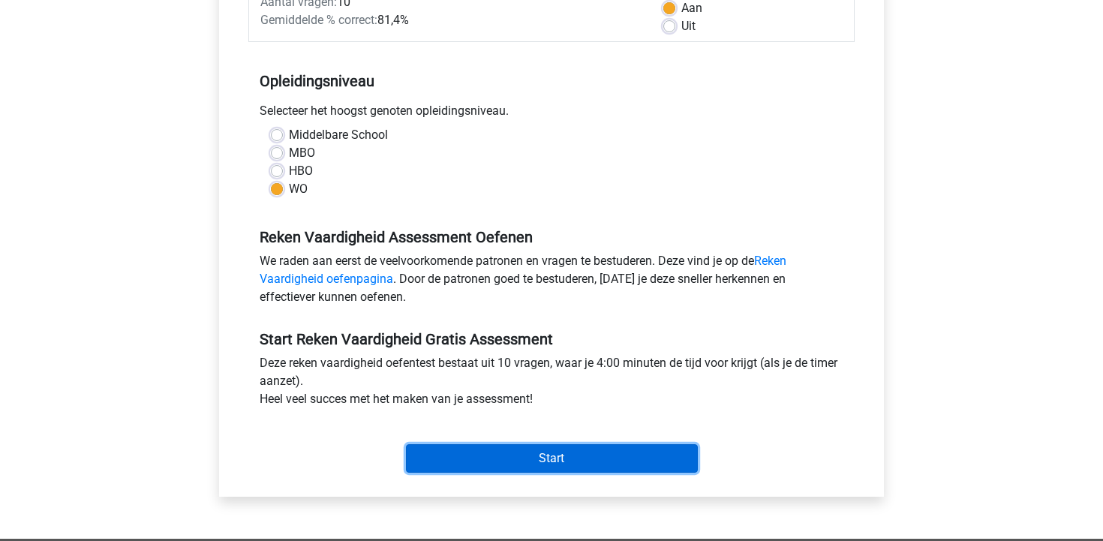
click at [562, 454] on input "Start" at bounding box center [552, 458] width 292 height 29
